Goal: Book appointment/travel/reservation

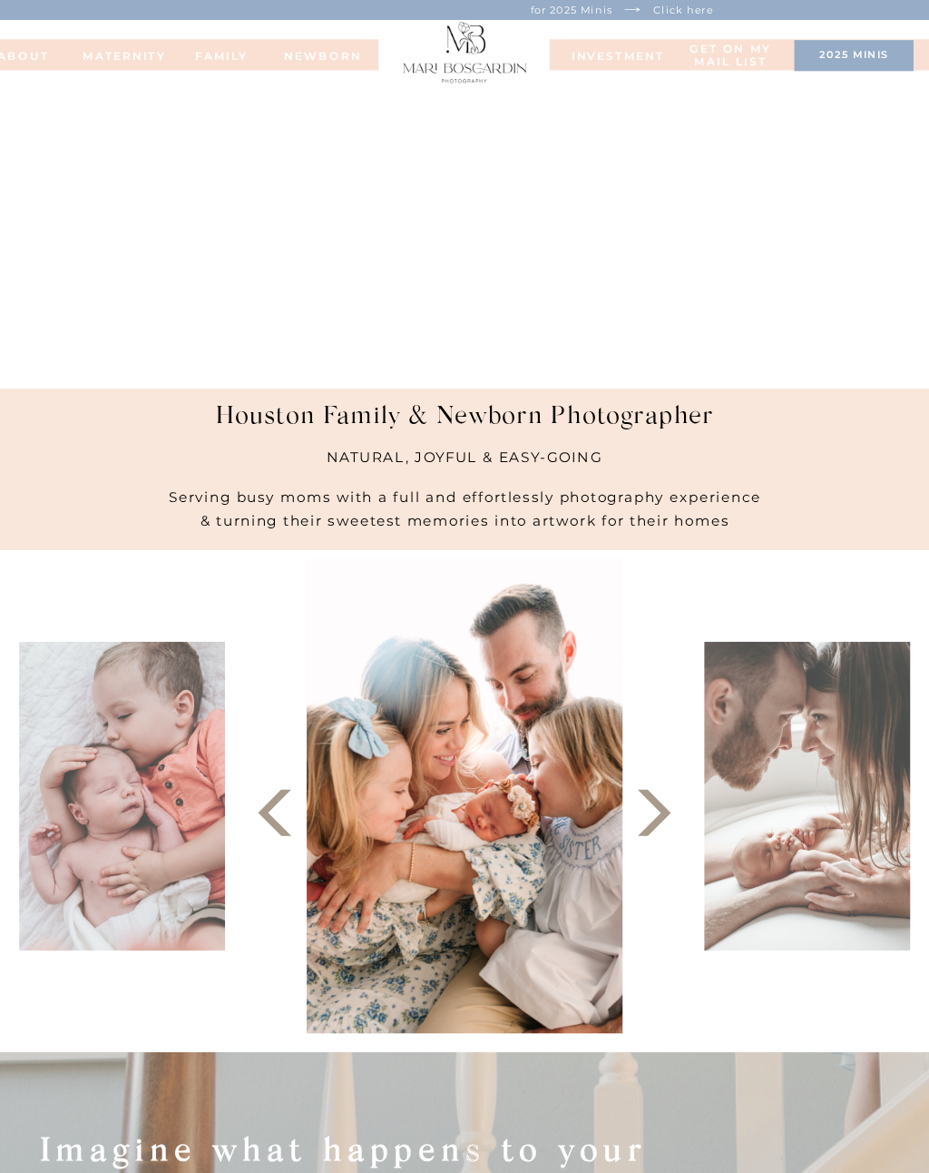
click at [241, 61] on nav "FAMILy" at bounding box center [222, 55] width 62 height 11
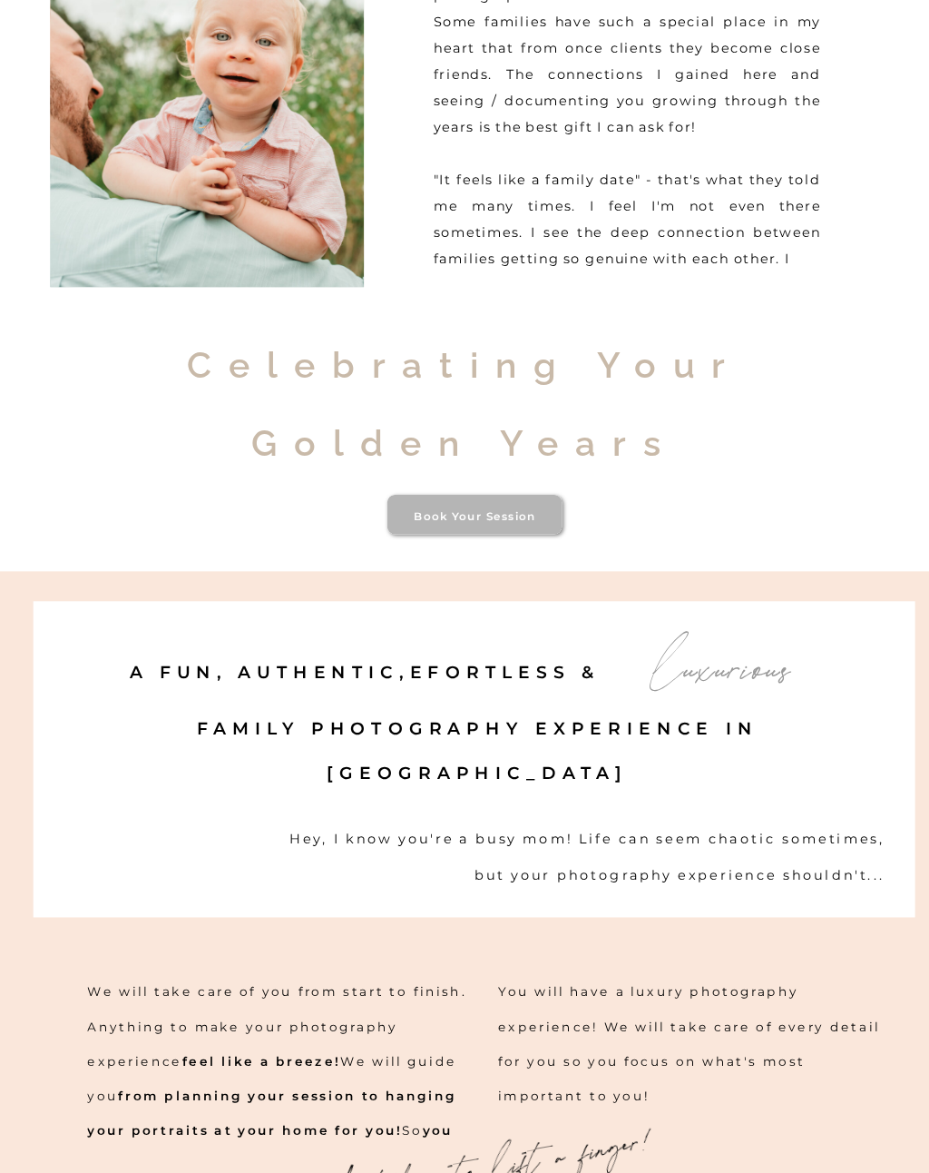
scroll to position [948, 0]
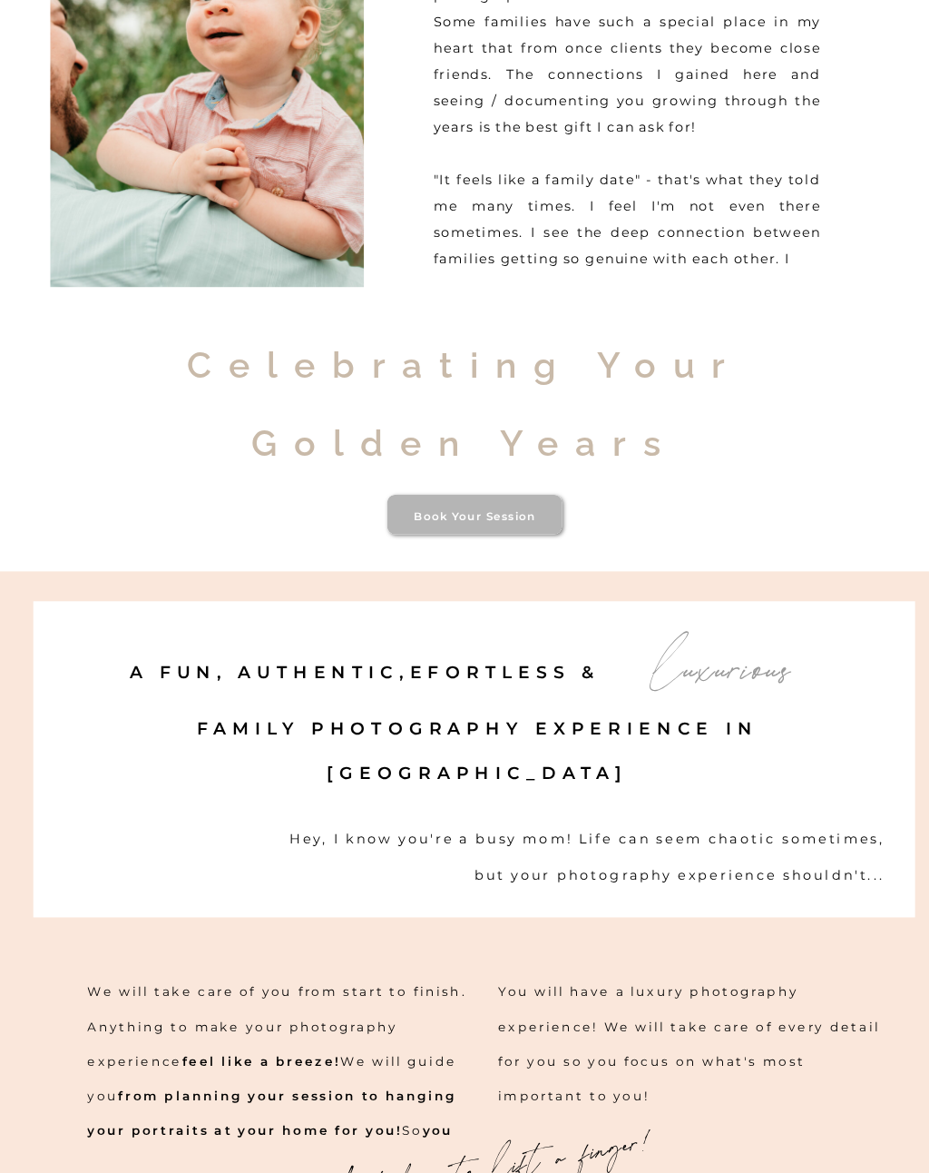
click at [519, 545] on div at bounding box center [449, 110] width 959 height 921
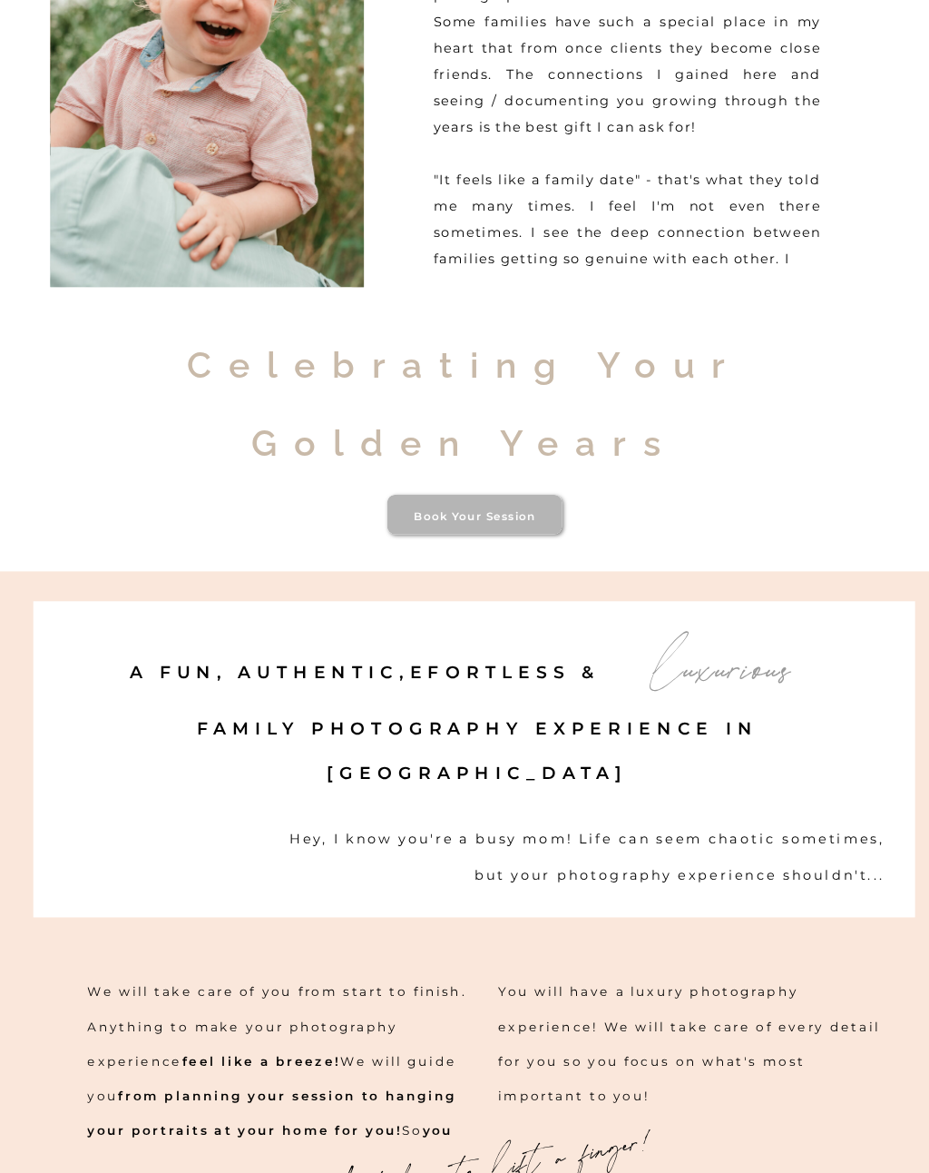
click at [503, 510] on h3 "Book your session" at bounding box center [475, 514] width 168 height 13
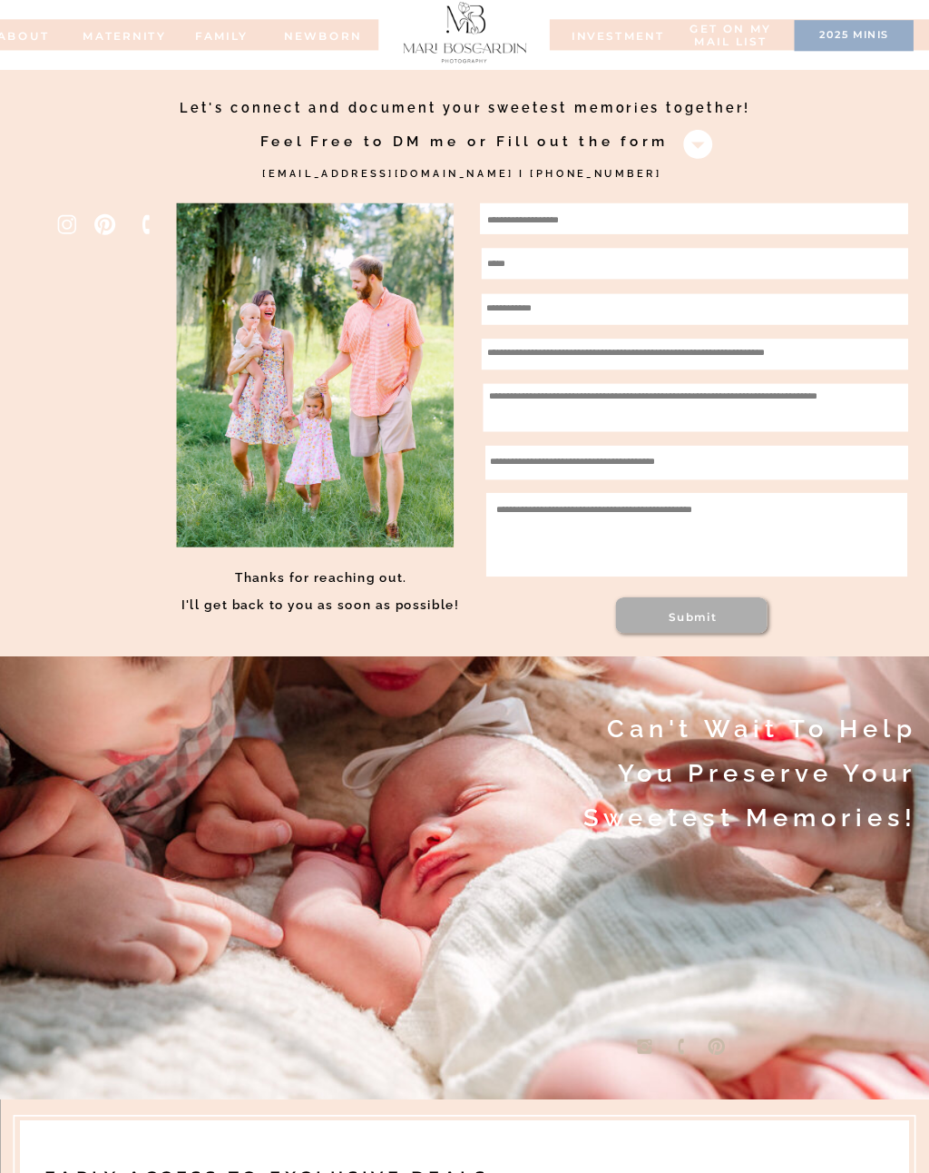
click at [886, 32] on h3 "2025 minis" at bounding box center [853, 36] width 103 height 15
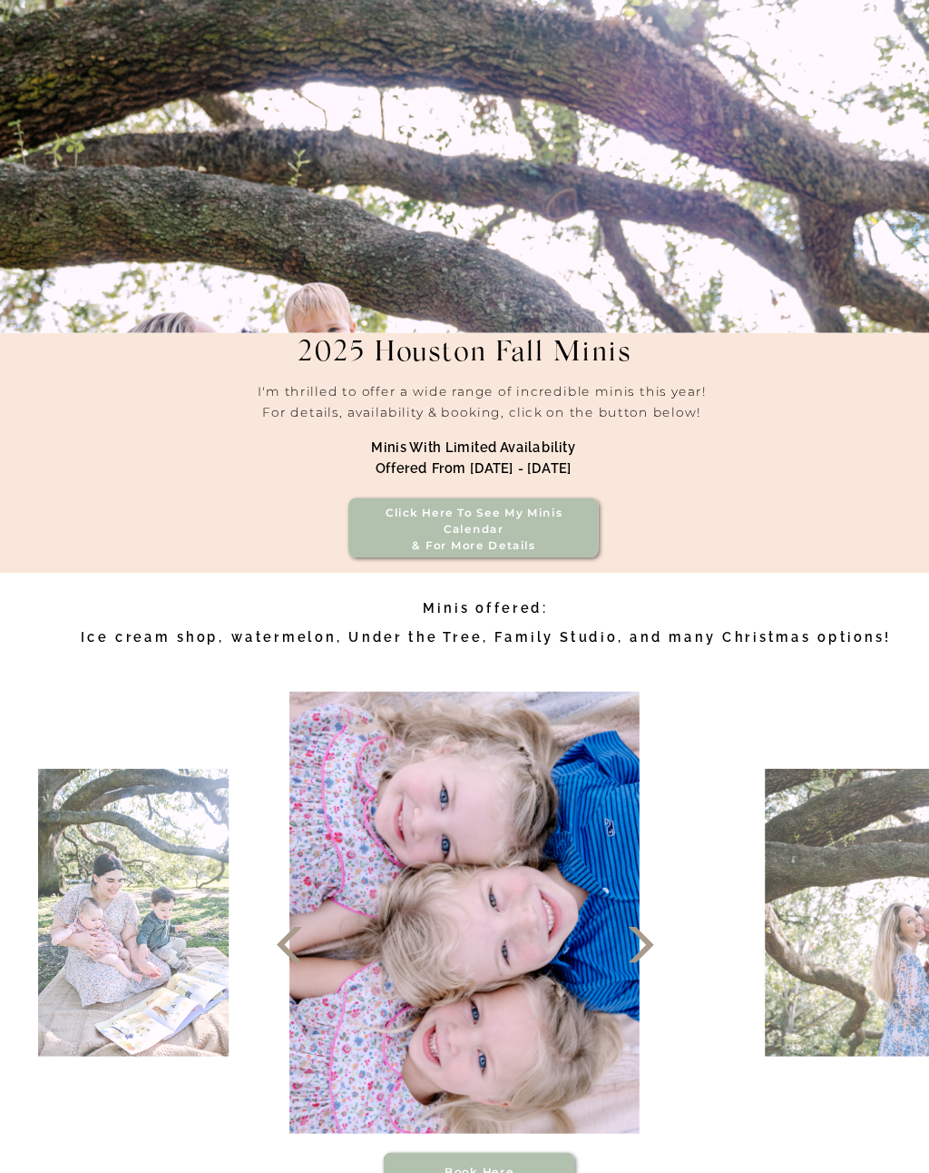
scroll to position [175, 0]
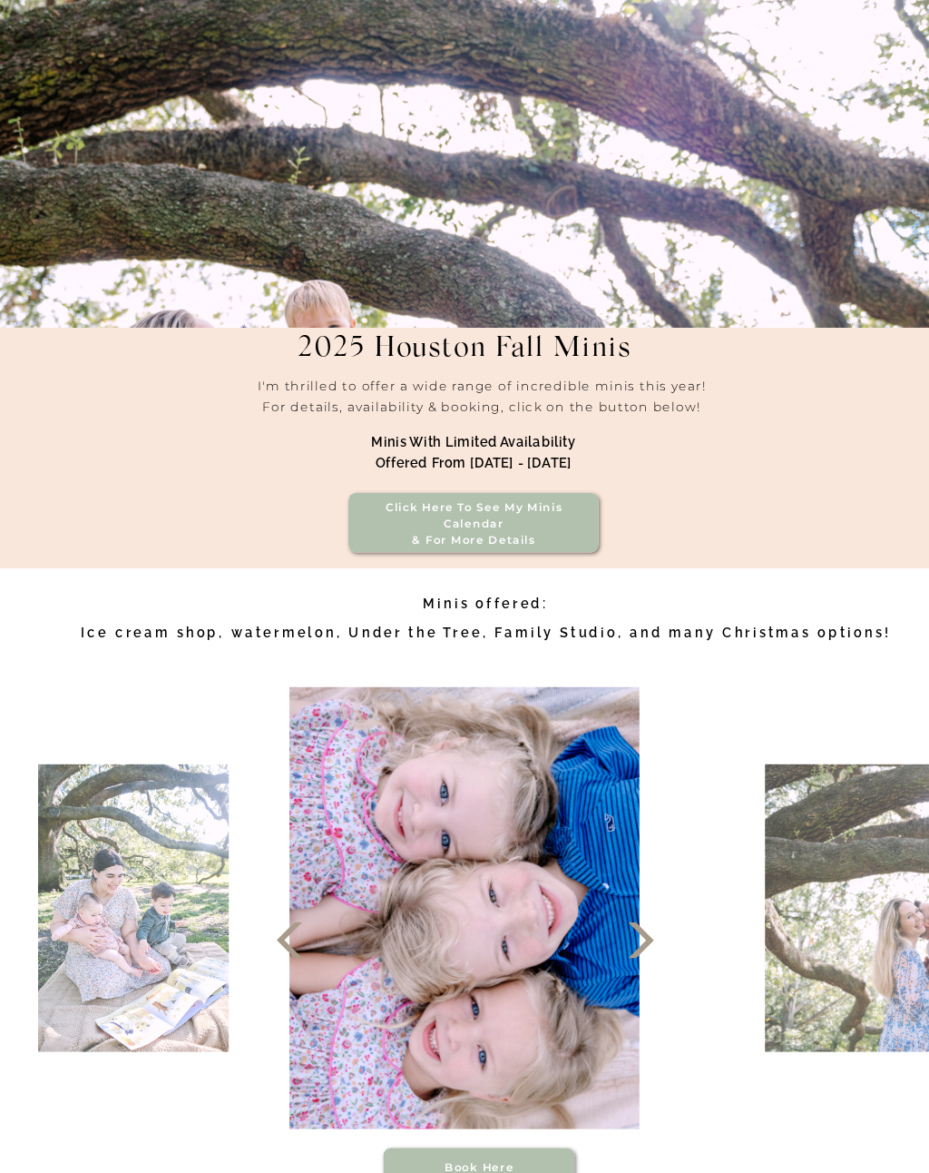
click at [533, 531] on h3 "Click here to see my minis calendar & for more details" at bounding box center [473, 516] width 221 height 34
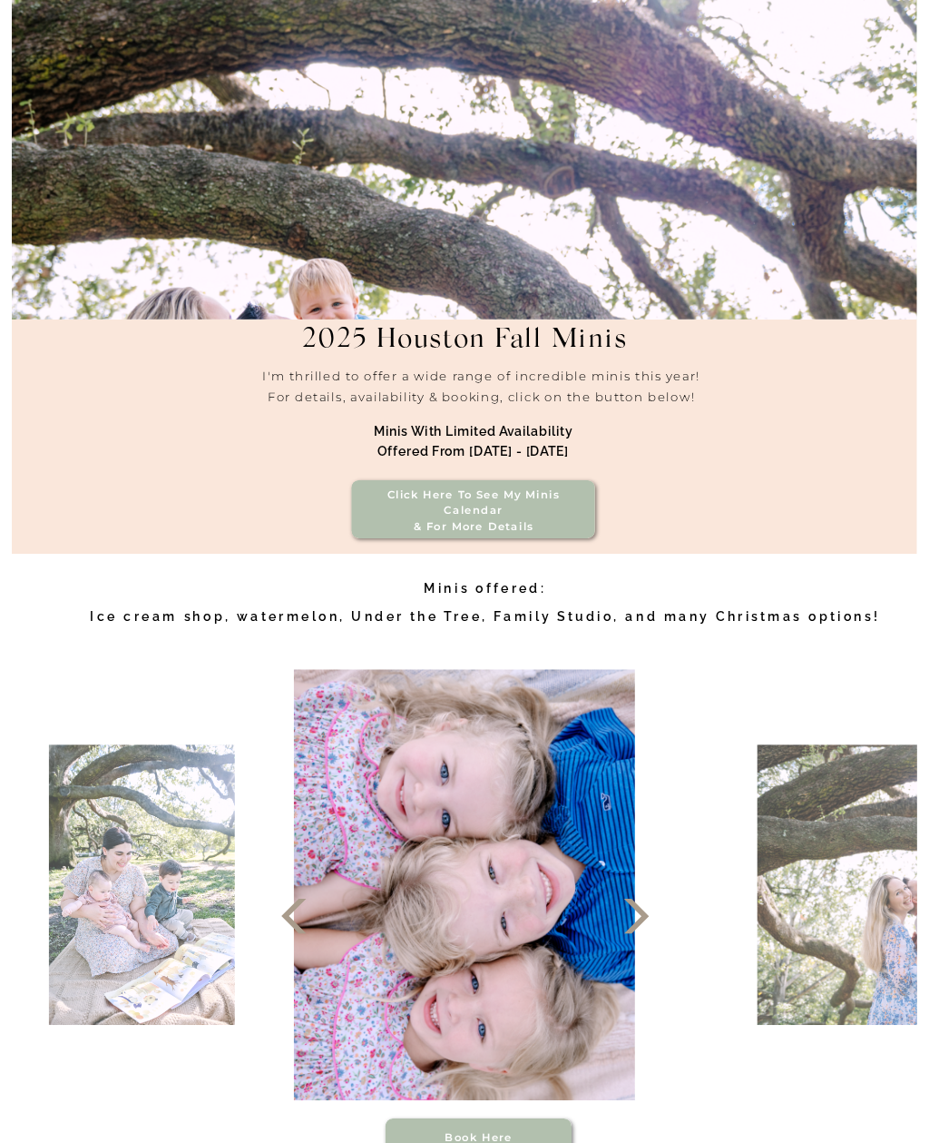
scroll to position [145, 0]
